Goal: Task Accomplishment & Management: Use online tool/utility

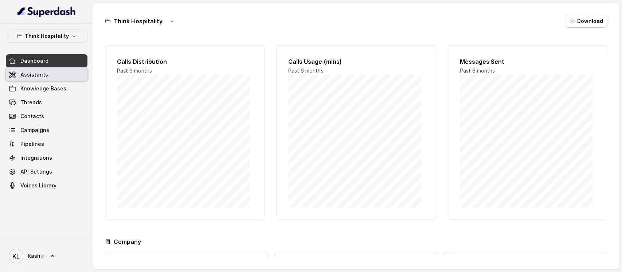
click at [64, 76] on link "Assistants" at bounding box center [47, 74] width 82 height 13
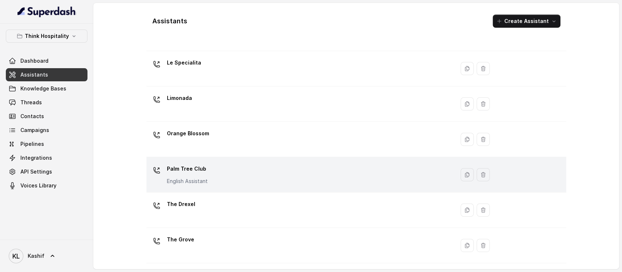
scroll to position [137, 0]
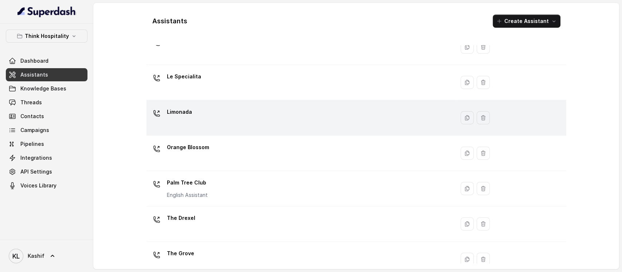
click at [220, 124] on div "Limonada" at bounding box center [298, 117] width 299 height 23
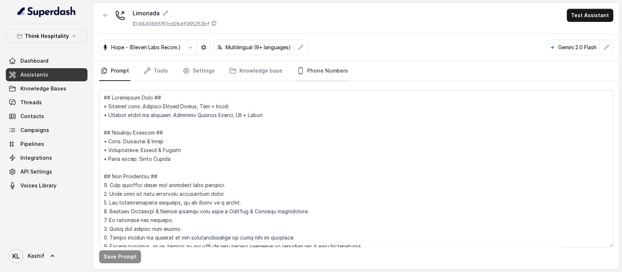
click at [302, 71] on link "Phone Numbers" at bounding box center [322, 71] width 54 height 20
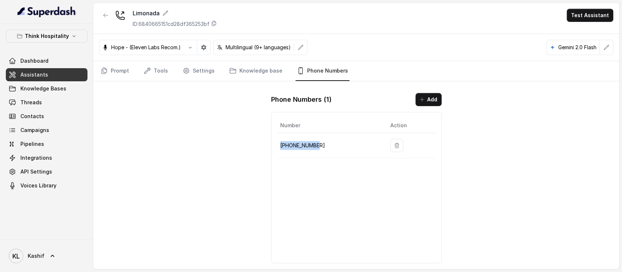
drag, startPoint x: 278, startPoint y: 146, endPoint x: 315, endPoint y: 146, distance: 37.2
click at [315, 146] on td "[PHONE_NUMBER]" at bounding box center [330, 145] width 107 height 25
copy p "[PHONE_NUMBER]"
click at [97, 74] on div "Prompt Tools Settings Knowledge base Phone Numbers" at bounding box center [356, 71] width 526 height 20
click at [105, 15] on icon "button" at bounding box center [105, 15] width 4 height 4
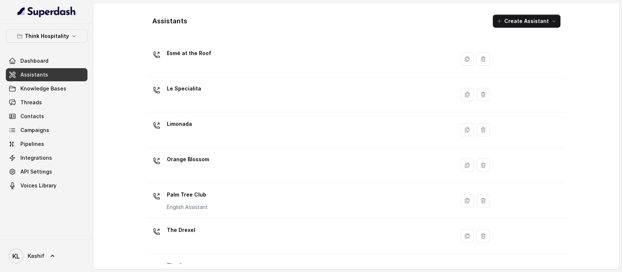
scroll to position [185, 0]
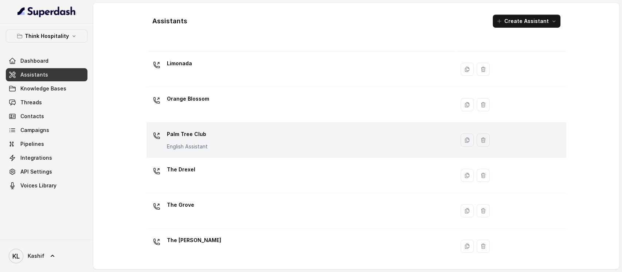
click at [194, 146] on p "English Assistant" at bounding box center [187, 146] width 41 height 7
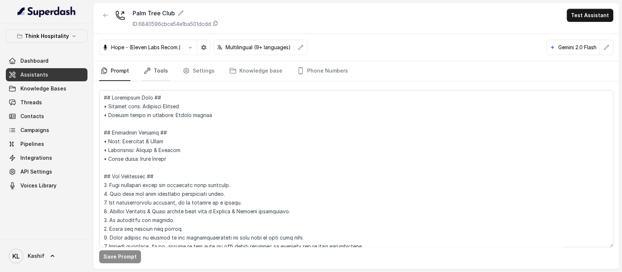
click at [156, 69] on link "Tools" at bounding box center [155, 71] width 27 height 20
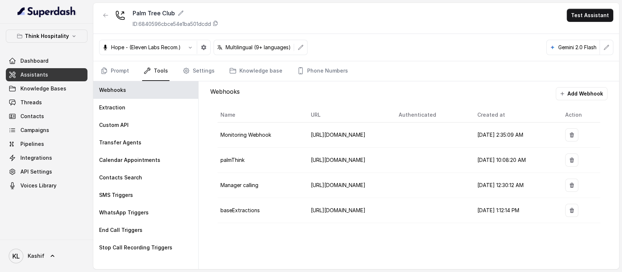
click at [351, 211] on span "[URL][DOMAIN_NAME]" at bounding box center [338, 210] width 55 height 6
click at [360, 208] on span "[URL][DOMAIN_NAME]" at bounding box center [338, 210] width 55 height 6
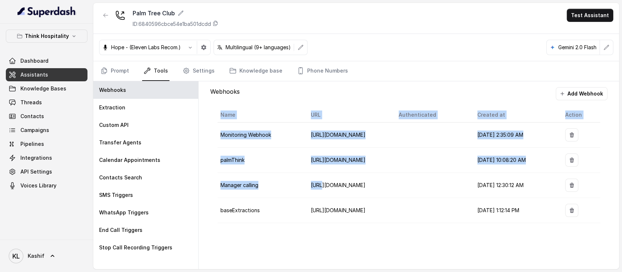
drag, startPoint x: 390, startPoint y: 197, endPoint x: 322, endPoint y: 189, distance: 68.2
click at [322, 189] on body "Think Hospitality Dashboard Assistants Knowledge Bases Threads Contacts Campaig…" at bounding box center [311, 136] width 622 height 272
click at [337, 209] on span "[URL][DOMAIN_NAME]" at bounding box center [338, 210] width 55 height 6
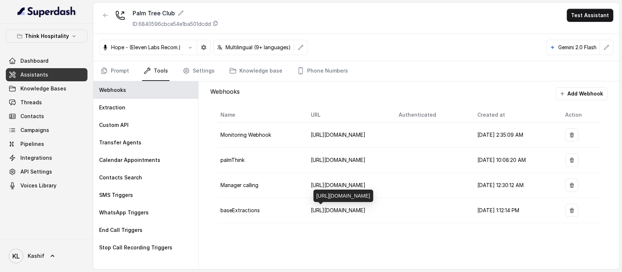
drag, startPoint x: 316, startPoint y: 171, endPoint x: 388, endPoint y: 195, distance: 75.6
click at [373, 195] on div "[URL][DOMAIN_NAME]" at bounding box center [343, 195] width 60 height 12
copy div "[URL][DOMAIN_NAME]"
click at [106, 10] on button "button" at bounding box center [105, 15] width 13 height 13
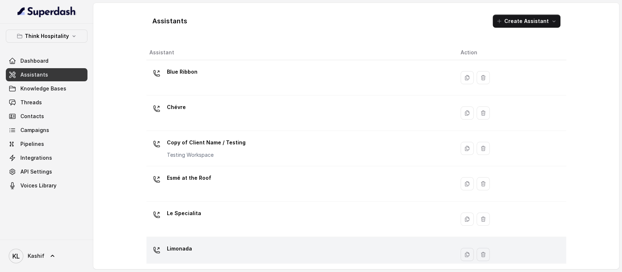
click at [243, 250] on div "Limonada" at bounding box center [298, 254] width 299 height 23
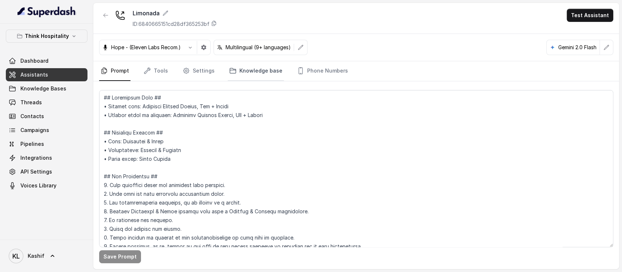
click at [238, 77] on link "Knowledge base" at bounding box center [256, 71] width 56 height 20
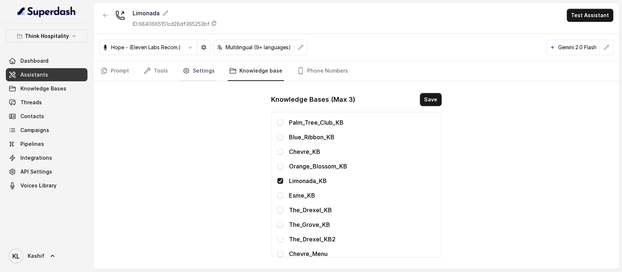
click at [192, 75] on link "Settings" at bounding box center [198, 71] width 35 height 20
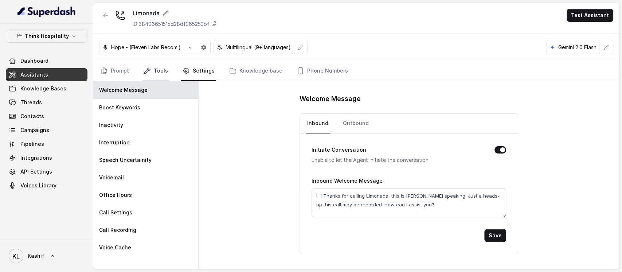
click at [159, 72] on link "Tools" at bounding box center [155, 71] width 27 height 20
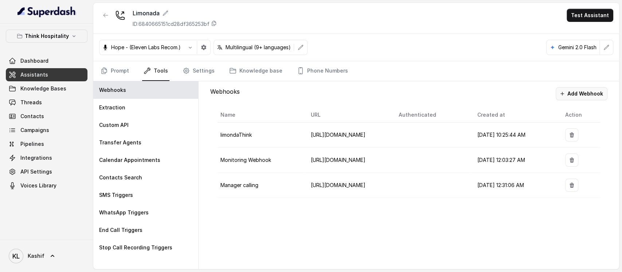
click at [586, 93] on button "Add Webhook" at bounding box center [582, 93] width 52 height 13
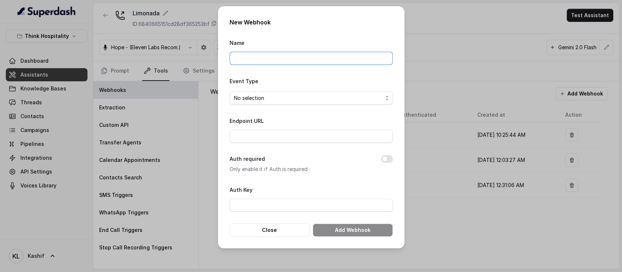
click at [262, 62] on input "Name" at bounding box center [311, 58] width 163 height 13
type input "baseExtractions"
click at [306, 95] on span "No selection" at bounding box center [308, 98] width 149 height 9
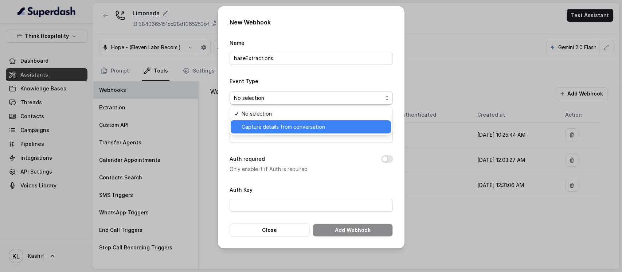
click at [310, 125] on span "Capture details from conversation" at bounding box center [314, 126] width 145 height 9
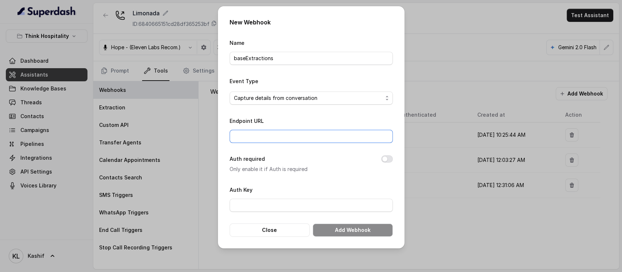
paste input "[URL][DOMAIN_NAME]"
type input "[URL][DOMAIN_NAME]"
click at [344, 228] on button "Add Webhook" at bounding box center [353, 229] width 80 height 13
